Goal: Information Seeking & Learning: Understand process/instructions

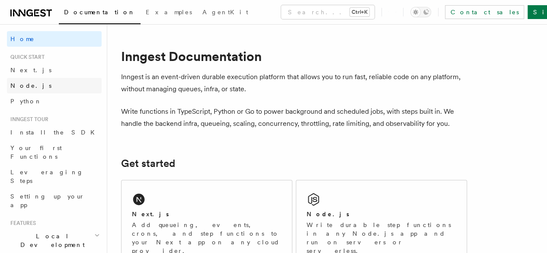
click at [28, 83] on span "Node.js" at bounding box center [30, 85] width 41 height 7
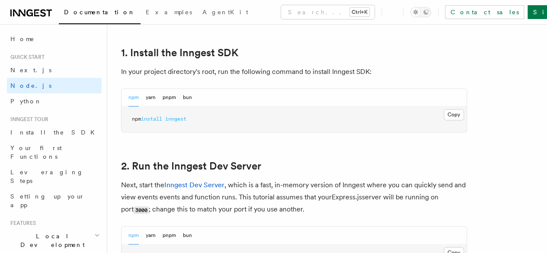
scroll to position [551, 0]
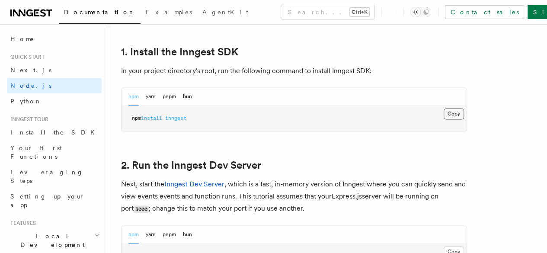
click at [444, 119] on button "Copy Copied" at bounding box center [454, 113] width 20 height 11
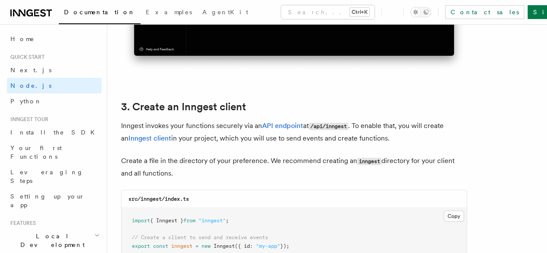
scroll to position [1082, 0]
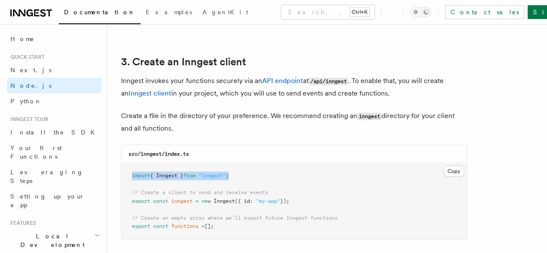
drag, startPoint x: 240, startPoint y: 170, endPoint x: 129, endPoint y: 169, distance: 111.2
click at [129, 169] on pre "import { Inngest } from "inngest" ; // Create a client to send and receive even…" at bounding box center [294, 201] width 345 height 77
copy span "import { Inngest } from "inngest" ;"
click at [301, 193] on pre "import { Inngest } from "inngest" ; // Create a client to send and receive even…" at bounding box center [294, 201] width 345 height 77
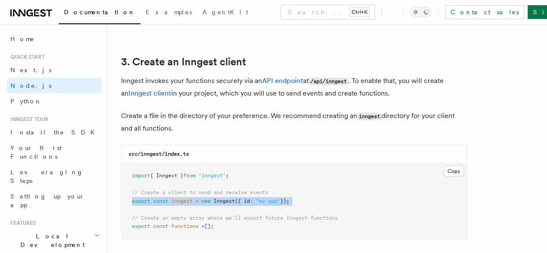
click at [301, 193] on pre "import { Inngest } from "inngest" ; // Create a client to send and receive even…" at bounding box center [294, 201] width 345 height 77
copy code "export const inngest = new Inngest ({ id : "my-app" });"
click at [192, 223] on span "functions" at bounding box center [184, 226] width 27 height 6
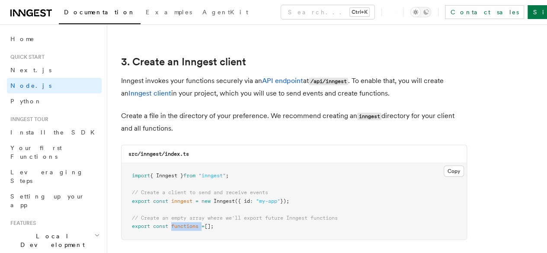
click at [192, 223] on span "functions" at bounding box center [184, 226] width 27 height 6
copy code "export const functions = [];"
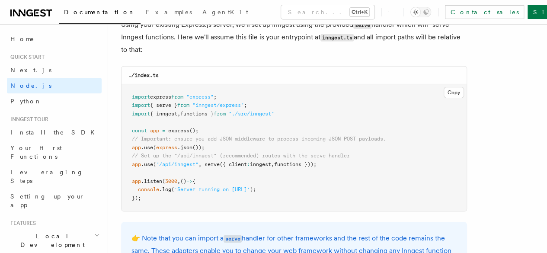
scroll to position [1356, 0]
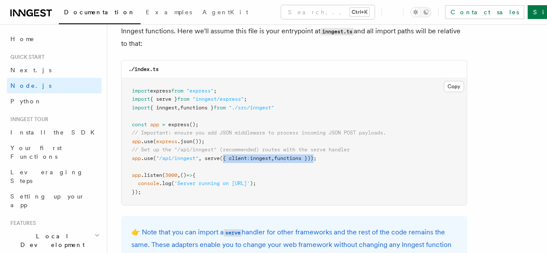
drag, startPoint x: 322, startPoint y: 150, endPoint x: 225, endPoint y: 149, distance: 97.4
click at [225, 155] on span "app .use ( "/api/inngest" , serve ({ client : inngest , functions }));" at bounding box center [224, 158] width 185 height 6
copy span "{ client : inngest , functions })"
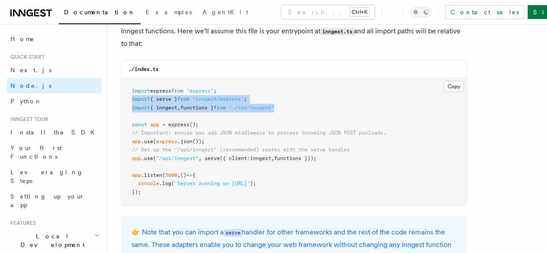
drag, startPoint x: 292, startPoint y: 99, endPoint x: 127, endPoint y: 92, distance: 165.0
click at [127, 92] on pre "import express from "express" ; import { serve } from "inngest/express" ; impor…" at bounding box center [294, 141] width 345 height 127
copy code "import { serve } from "inngest/express" ; import { inngest , functions } from "…"
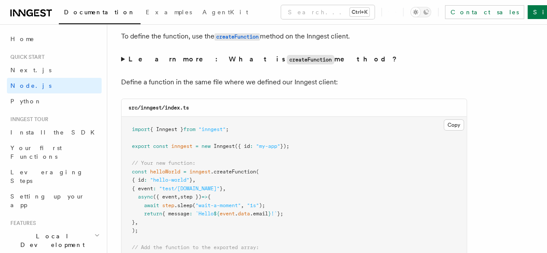
scroll to position [1684, 0]
